Goal: Information Seeking & Learning: Learn about a topic

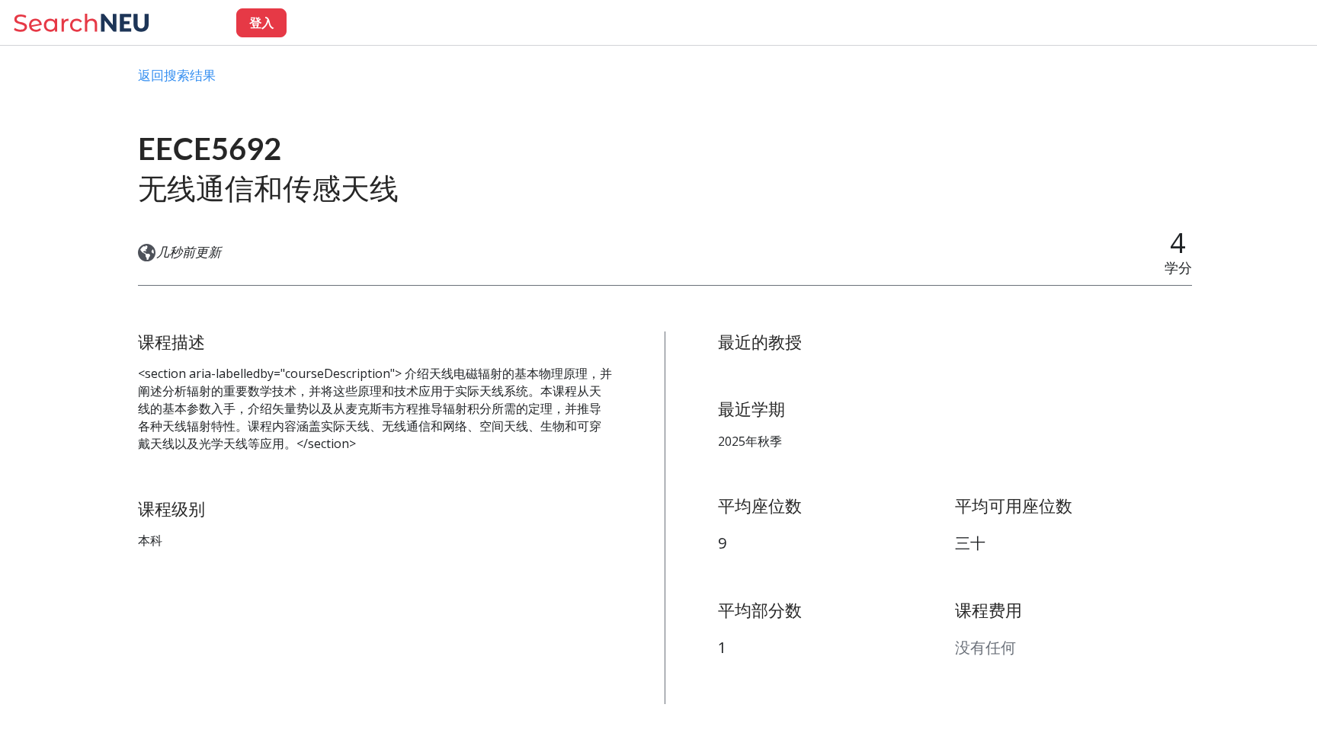
scroll to position [59, 0]
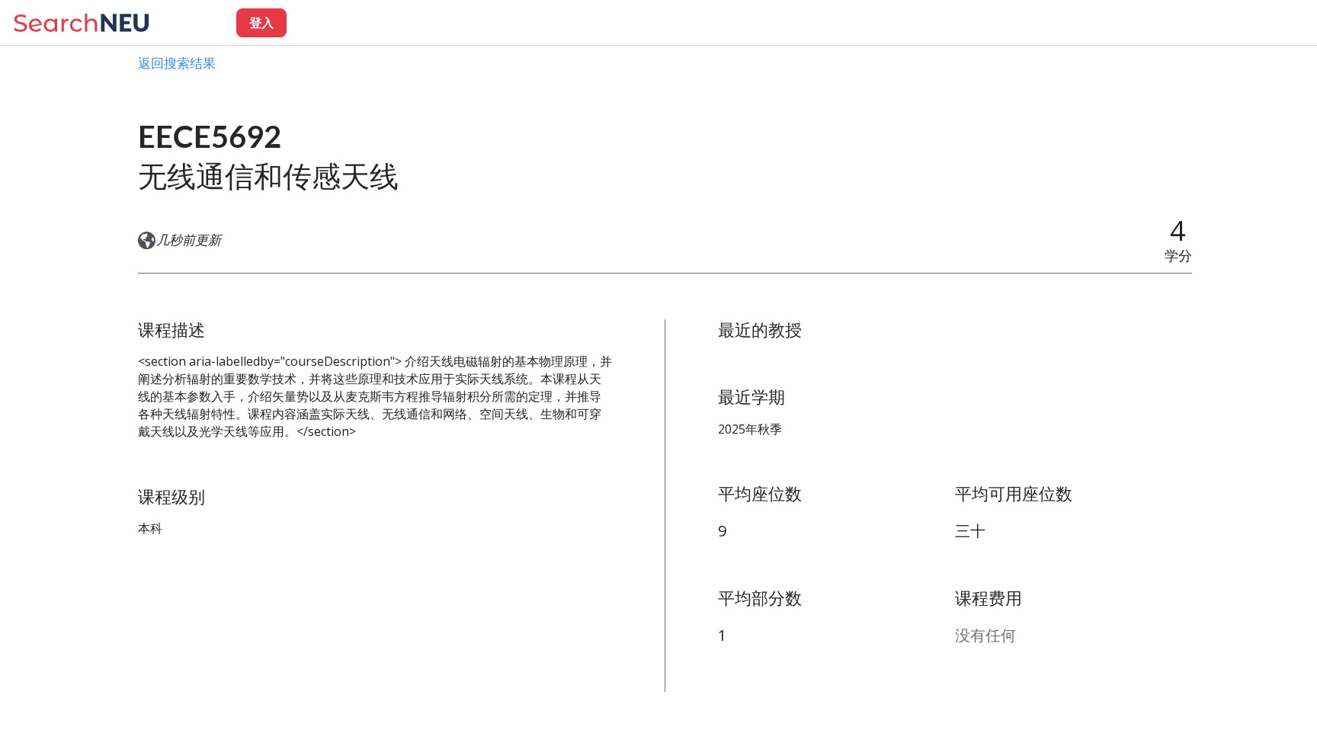
click at [460, 402] on font "<section aria-labelledby="courseDescription"> 介绍天线电磁辐射的基本物理原理，并阐述分析辐射的重要数学技术，并将…" at bounding box center [375, 396] width 474 height 86
click at [443, 409] on font "<section aria-labelledby="courseDescription"> 介绍天线电磁辐射的基本物理原理，并阐述分析辐射的重要数学技术，并将…" at bounding box center [375, 396] width 474 height 86
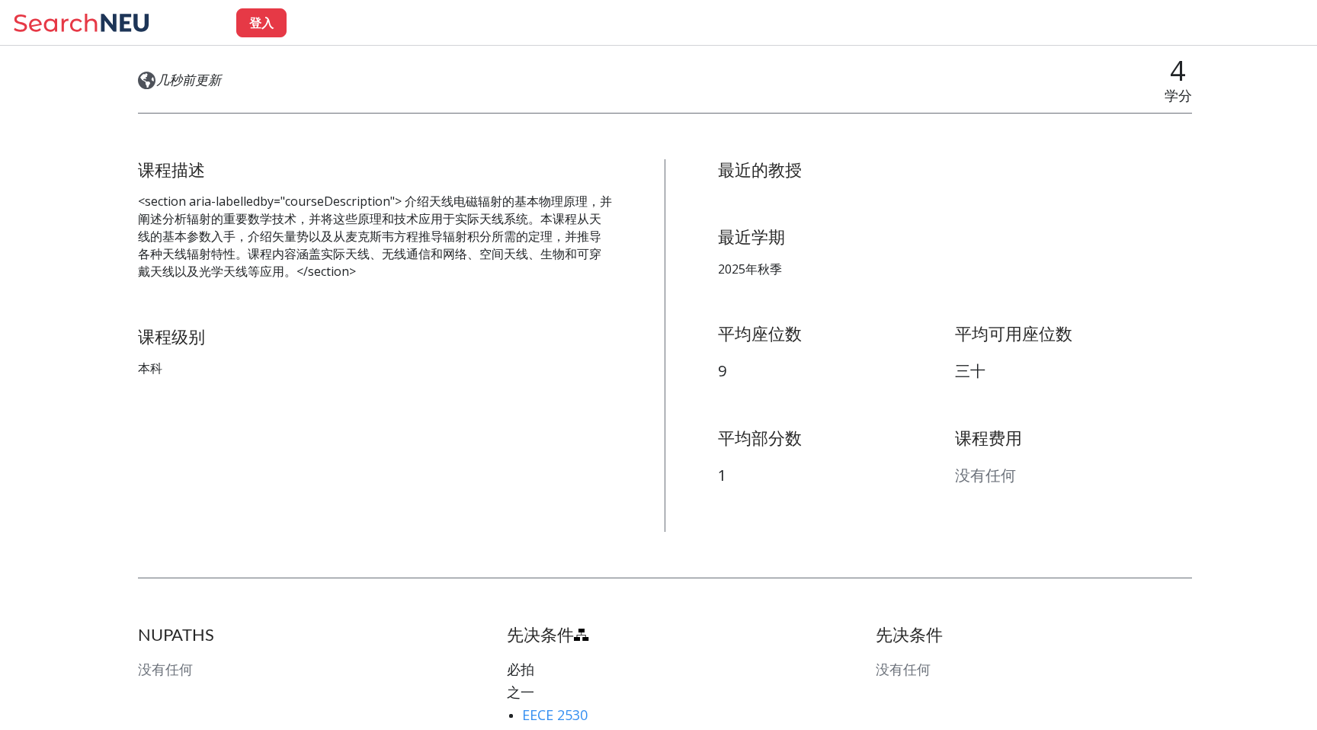
scroll to position [0, 0]
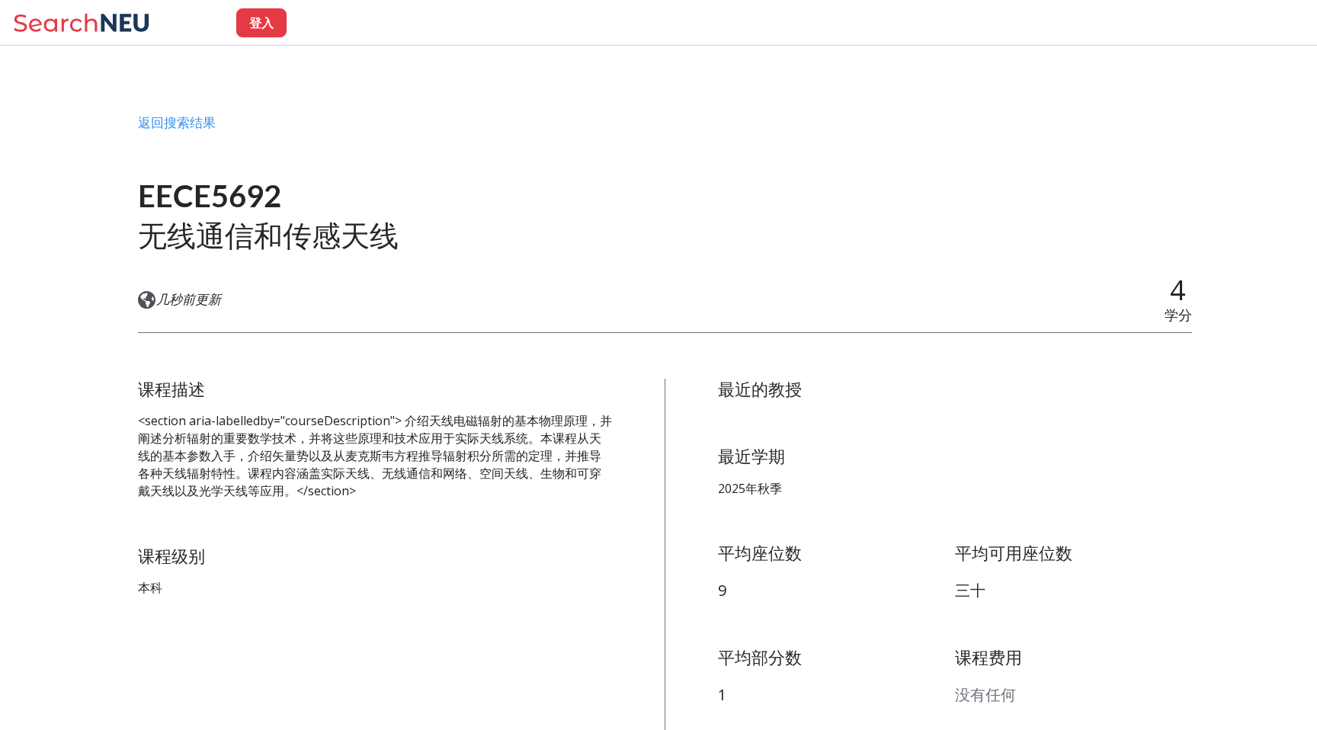
click at [503, 417] on font "<section aria-labelledby="courseDescription"> 介绍天线电磁辐射的基本物理原理，并阐述分析辐射的重要数学技术，并将…" at bounding box center [375, 455] width 474 height 86
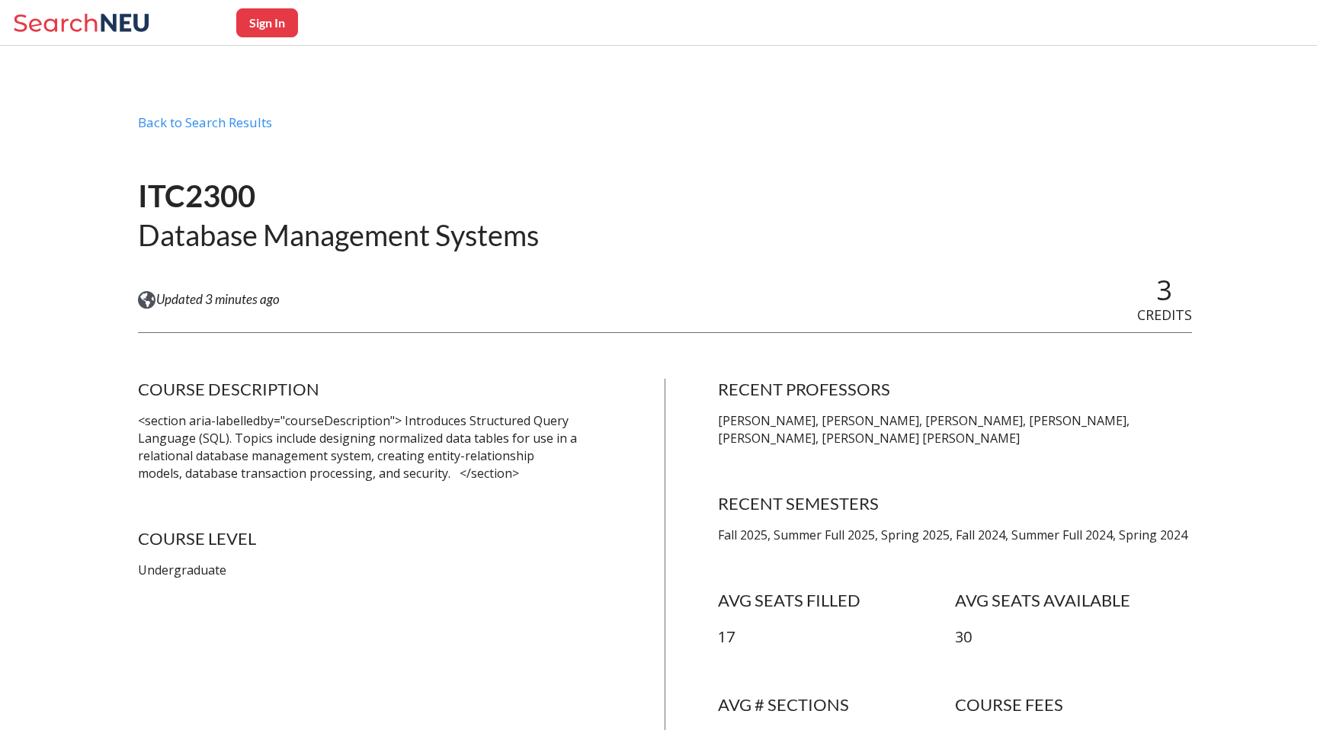
click at [243, 427] on p "<section aria-labelledby="courseDescription"> Introduces Structured Query Langu…" at bounding box center [375, 446] width 474 height 69
click at [328, 437] on p "<section aria-labelledby="courseDescription"> Introduces Structured Query Langu…" at bounding box center [375, 446] width 474 height 69
click at [306, 437] on p "<section aria-labelledby="courseDescription"> Introduces Structured Query Langu…" at bounding box center [375, 446] width 474 height 69
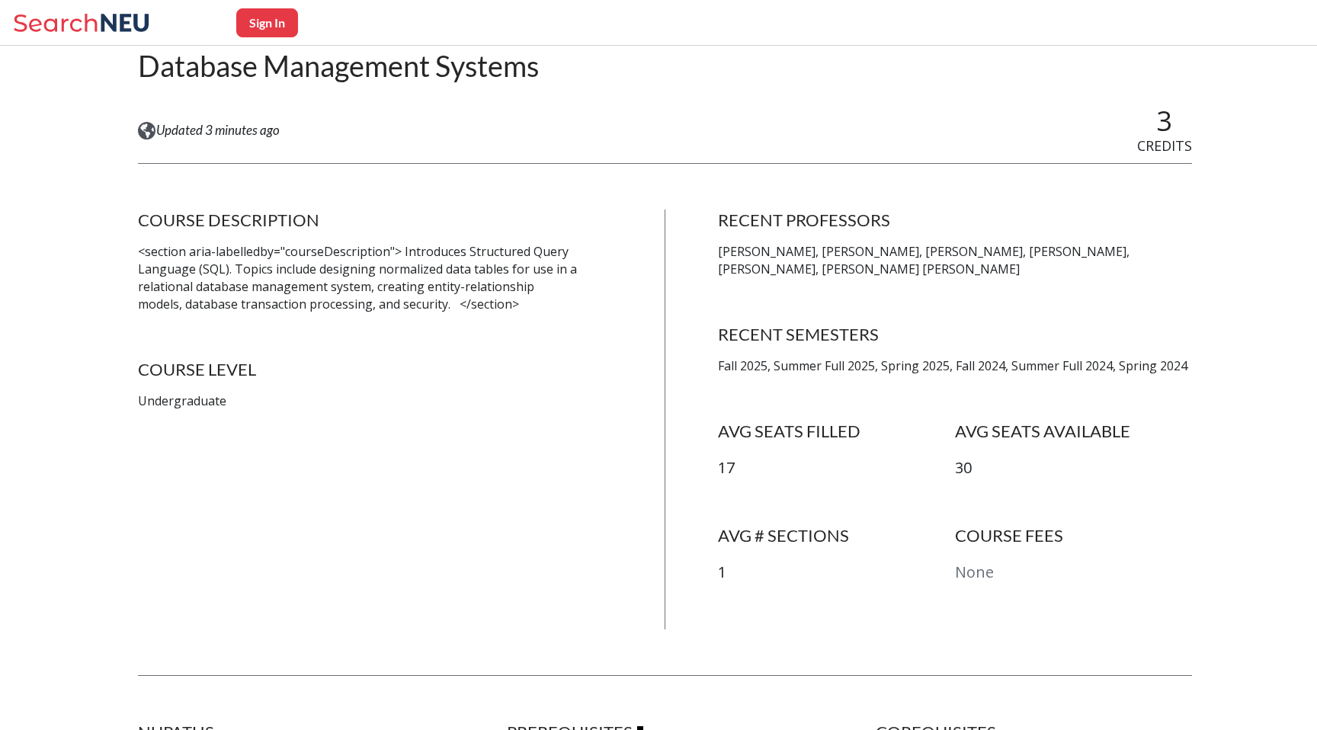
scroll to position [201, 0]
